Goal: Task Accomplishment & Management: Manage account settings

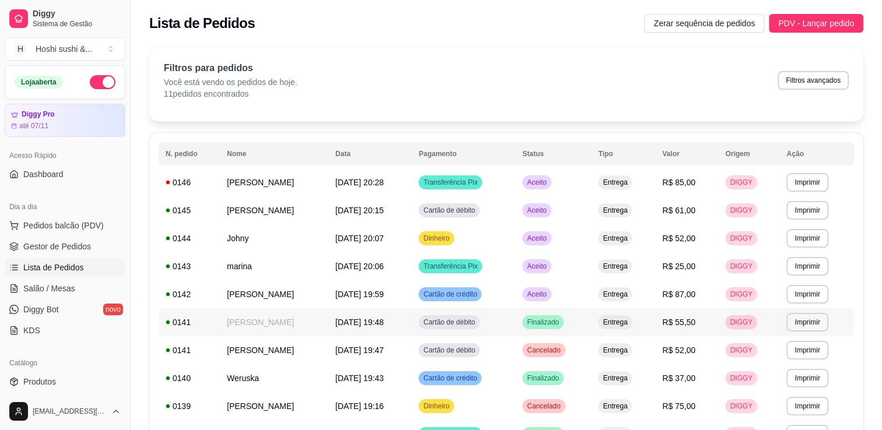
click at [656, 331] on td "Entrega" at bounding box center [623, 323] width 64 height 28
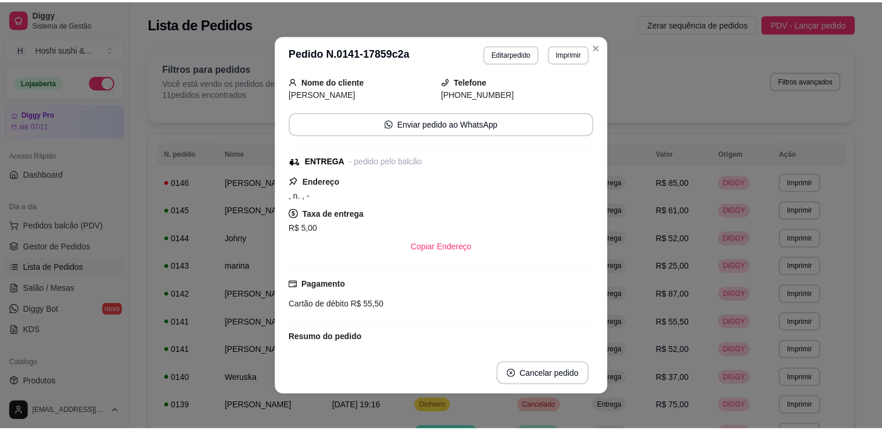
scroll to position [1, 0]
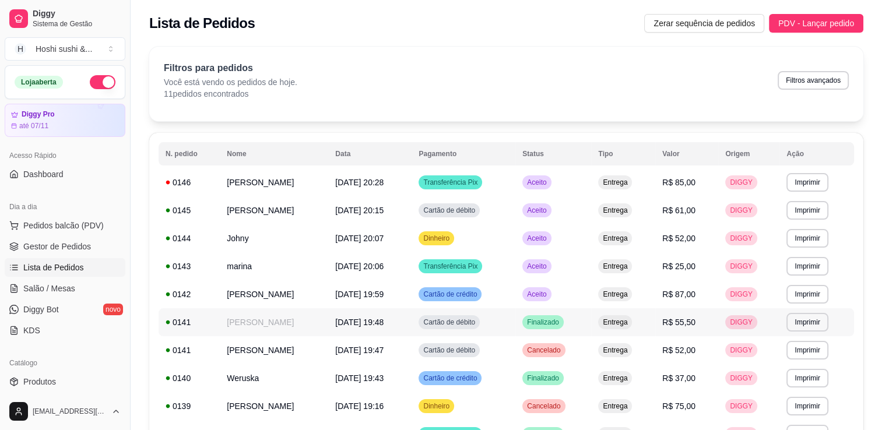
click at [562, 320] on span "Finalizado" at bounding box center [543, 322] width 37 height 9
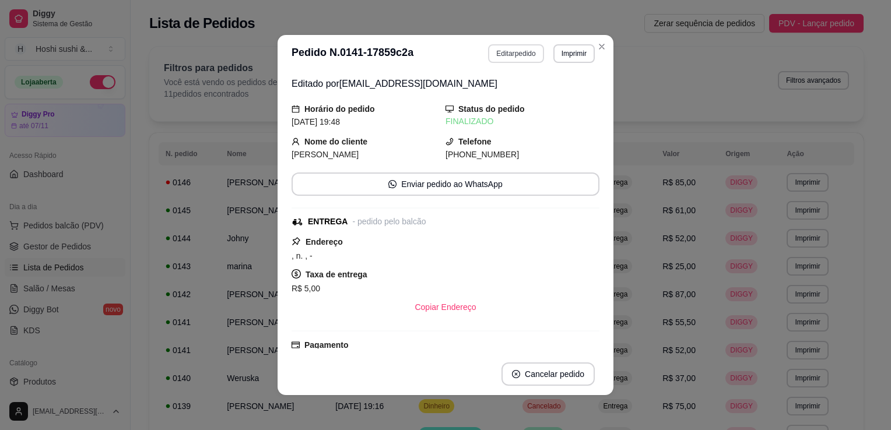
click at [501, 50] on button "Editar pedido" at bounding box center [515, 53] width 55 height 19
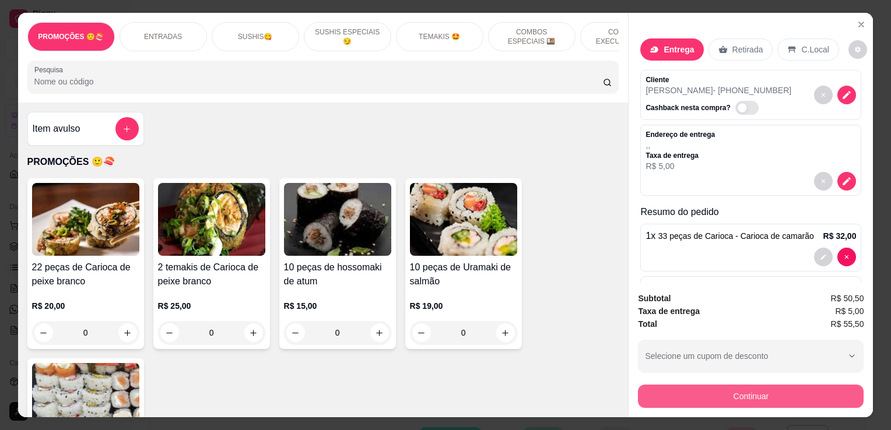
click at [720, 388] on button "Continuar" at bounding box center [751, 396] width 226 height 23
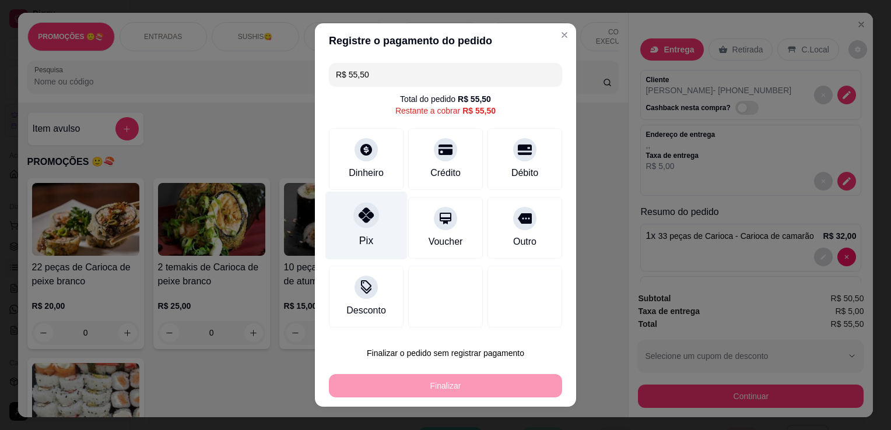
click at [359, 234] on div "Pix" at bounding box center [366, 240] width 14 height 15
type input "R$ 0,00"
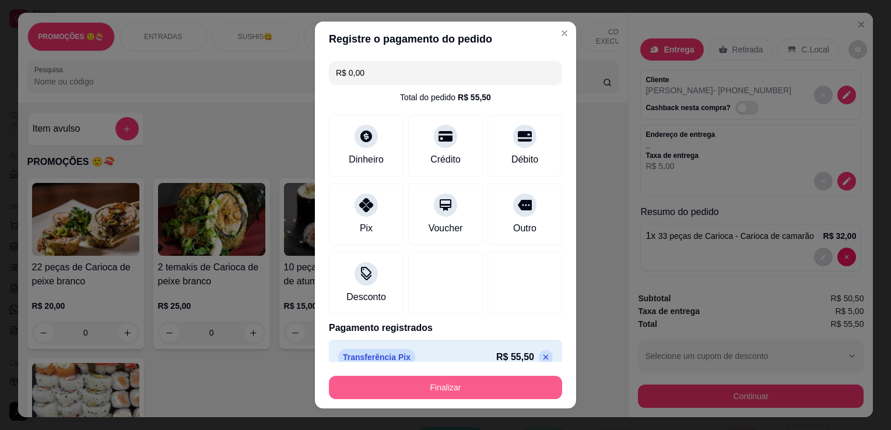
click at [467, 391] on button "Finalizar" at bounding box center [445, 387] width 233 height 23
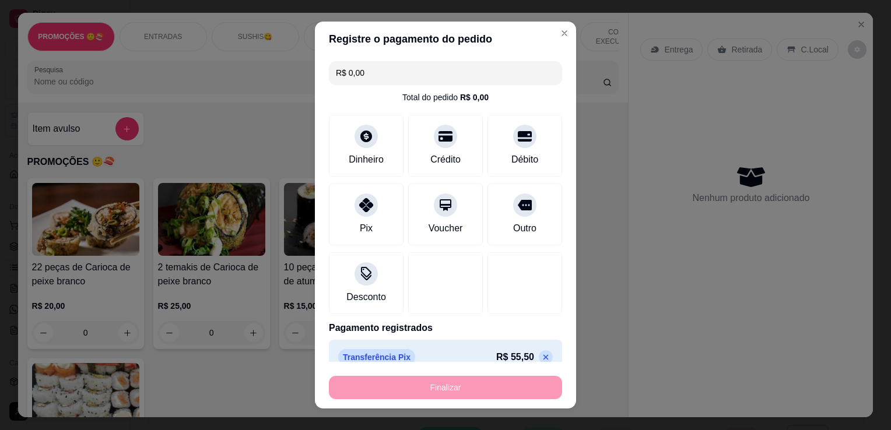
type input "0"
type input "-R$ 55,50"
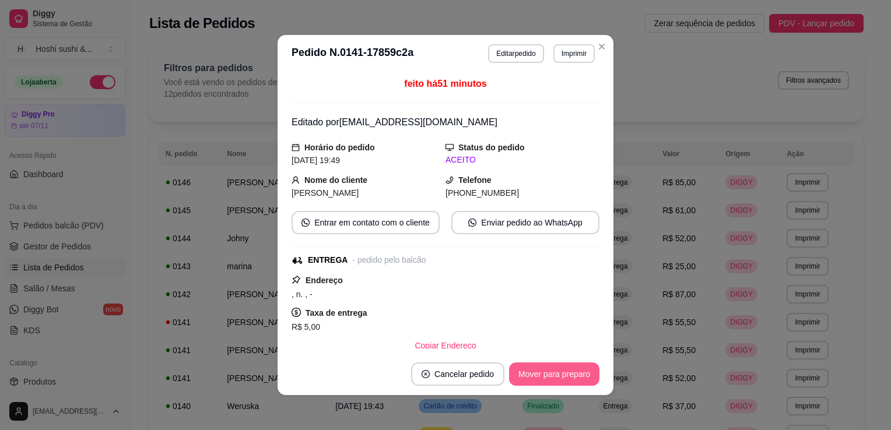
click at [531, 375] on button "Mover para preparo" at bounding box center [554, 374] width 90 height 23
click at [531, 375] on button "Mover para entrega" at bounding box center [555, 374] width 90 height 23
click at [531, 375] on button "Mover para finalizado" at bounding box center [551, 374] width 97 height 23
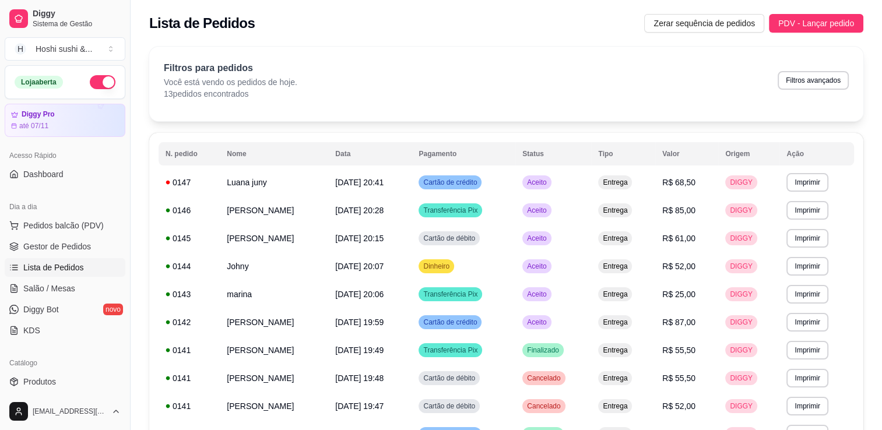
click at [696, 325] on span "R$ 87,00" at bounding box center [679, 322] width 33 height 9
